Goal: Use online tool/utility: Utilize a website feature to perform a specific function

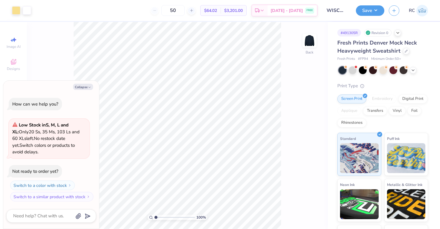
type textarea "x"
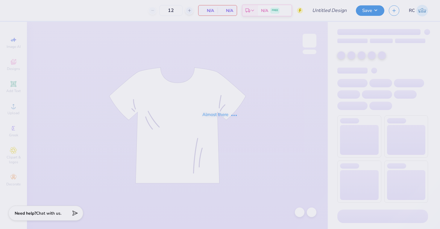
type input "50"
type input "WISCO GPHI Work Week Merch 2025"
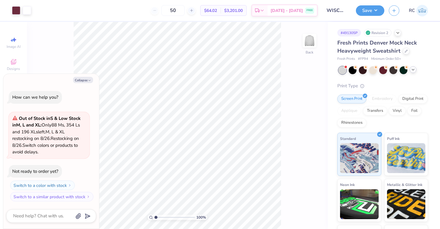
click at [413, 71] on icon at bounding box center [412, 69] width 5 height 5
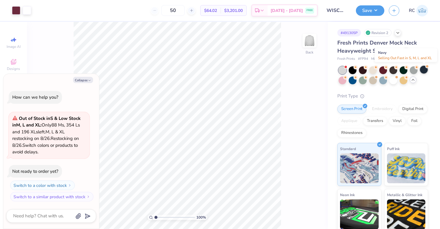
click at [425, 70] on div at bounding box center [424, 70] width 8 height 8
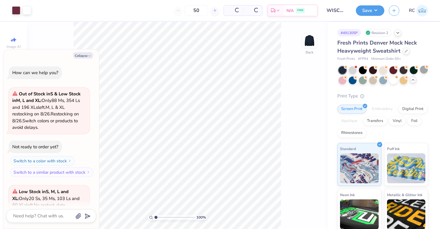
scroll to position [67, 0]
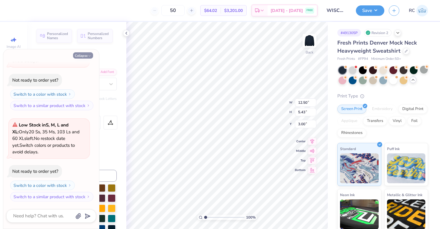
click at [85, 54] on button "Collapse" at bounding box center [83, 55] width 20 height 6
type textarea "x"
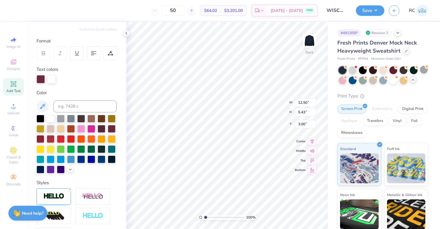
scroll to position [78, 0]
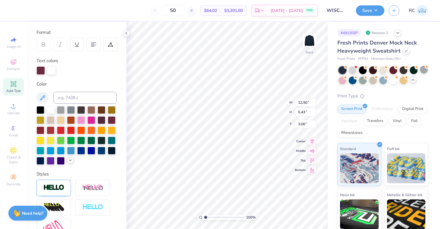
click at [73, 161] on div at bounding box center [70, 160] width 7 height 7
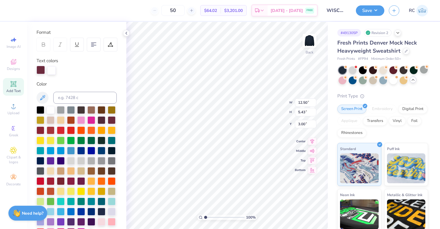
click at [42, 68] on div at bounding box center [40, 70] width 8 height 8
click at [72, 99] on input at bounding box center [84, 98] width 63 height 12
type input "1205"
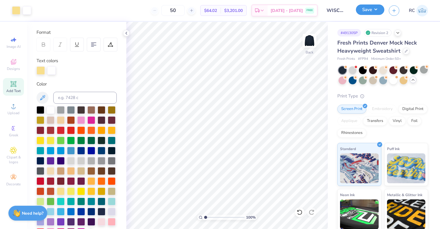
click at [370, 11] on button "Save" at bounding box center [370, 9] width 28 height 10
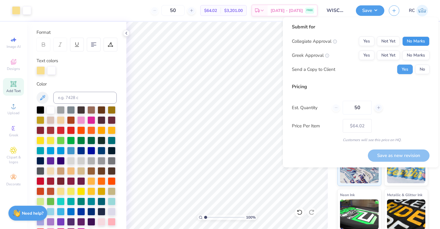
click at [416, 42] on button "No Marks" at bounding box center [415, 41] width 27 height 10
click at [374, 55] on button "Yes" at bounding box center [367, 56] width 16 height 10
click at [436, 68] on div "Submit for Collegiate Approval Yes Not Yet No Marks Greek Approval Yes Not Yet …" at bounding box center [361, 92] width 156 height 150
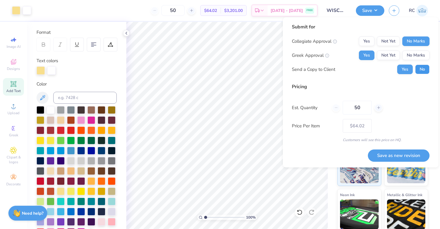
click at [427, 71] on button "No" at bounding box center [422, 70] width 14 height 10
click at [405, 158] on button "Save as new revision" at bounding box center [399, 156] width 62 height 12
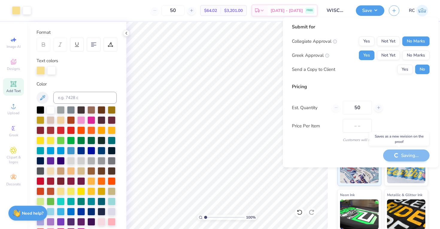
type input "$64.02"
